Goal: Information Seeking & Learning: Understand process/instructions

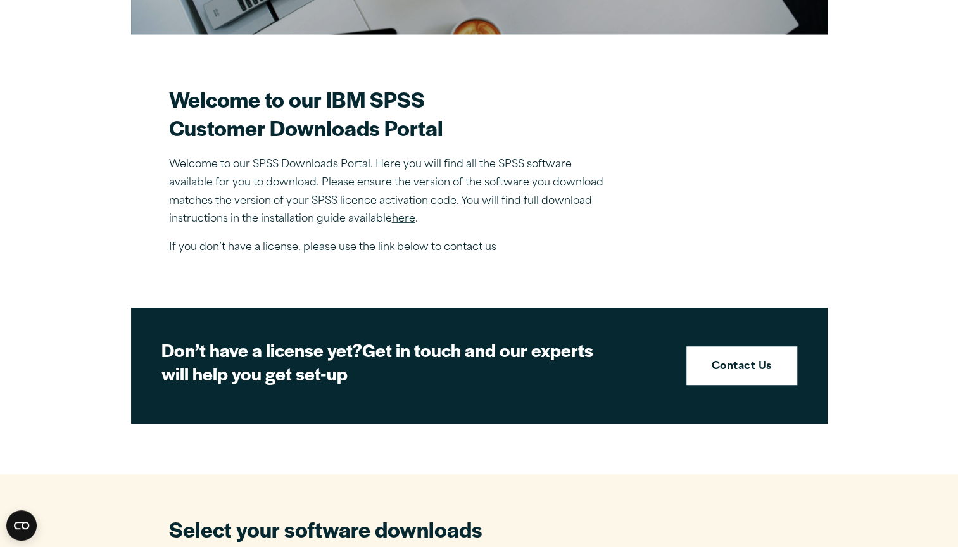
scroll to position [317, 0]
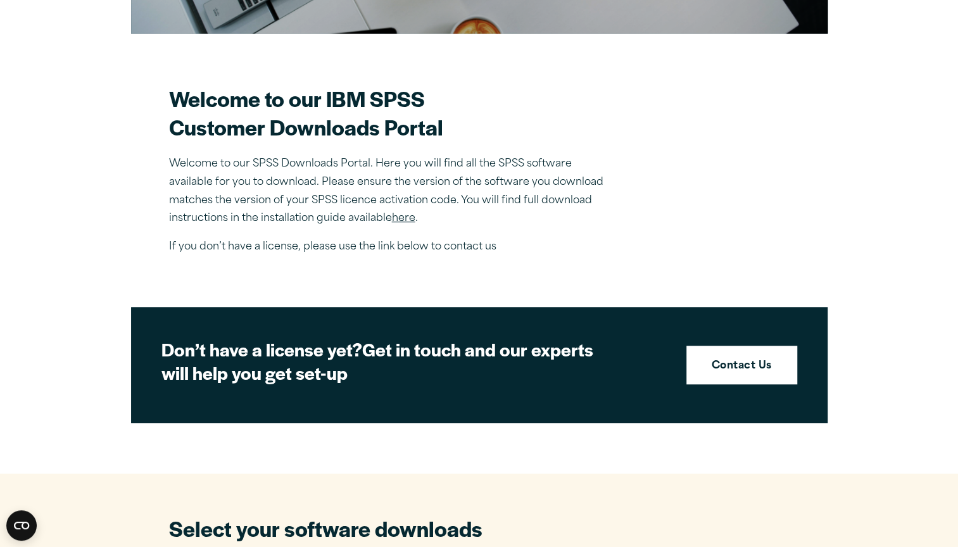
click at [400, 214] on link "here" at bounding box center [403, 218] width 23 height 10
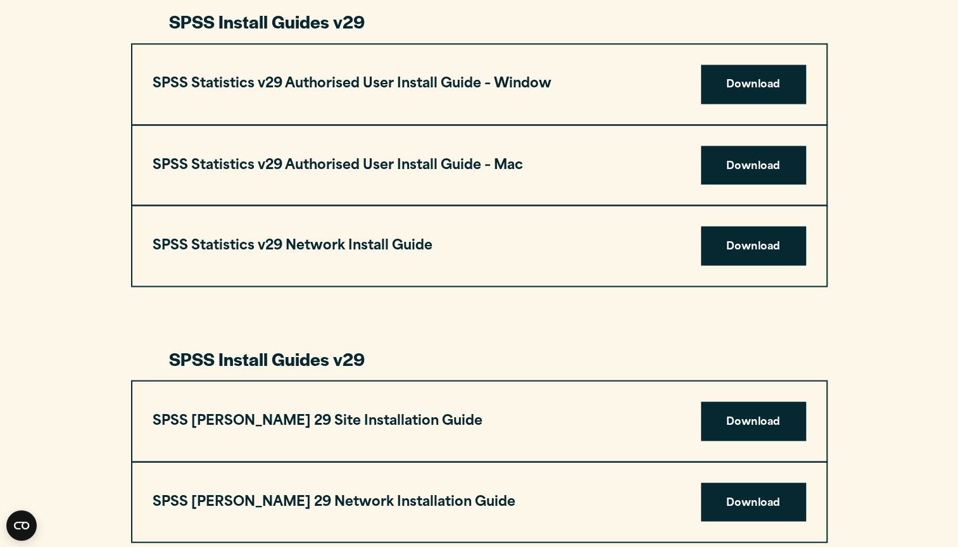
scroll to position [1289, 0]
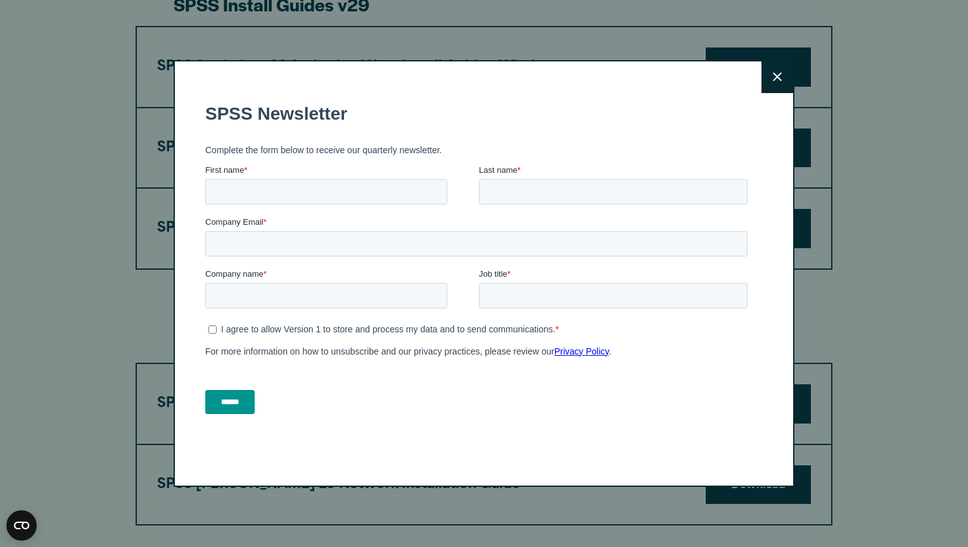
click at [775, 79] on icon at bounding box center [777, 76] width 9 height 9
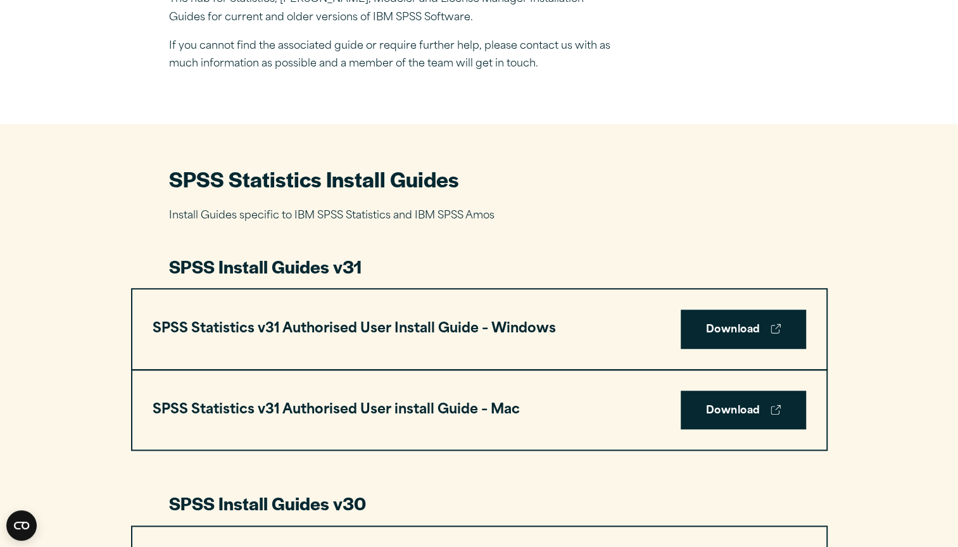
scroll to position [450, 0]
